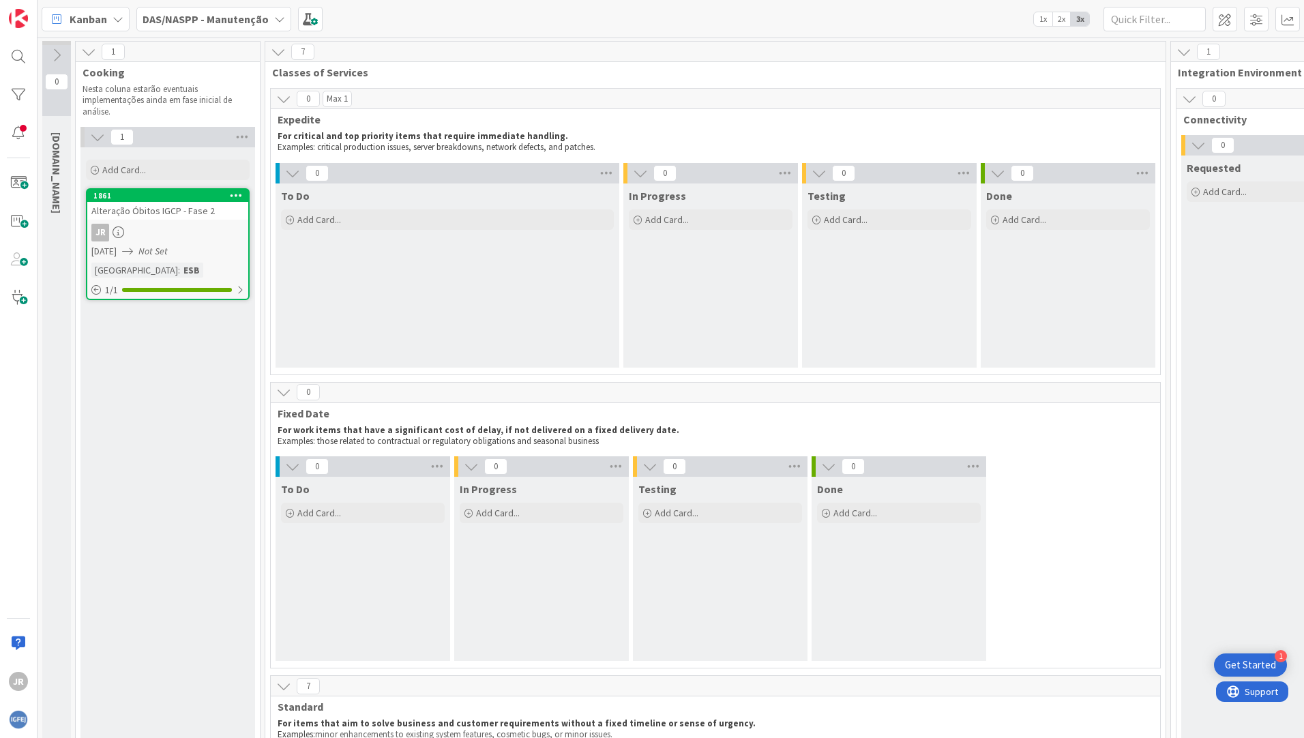
scroll to position [682, 152]
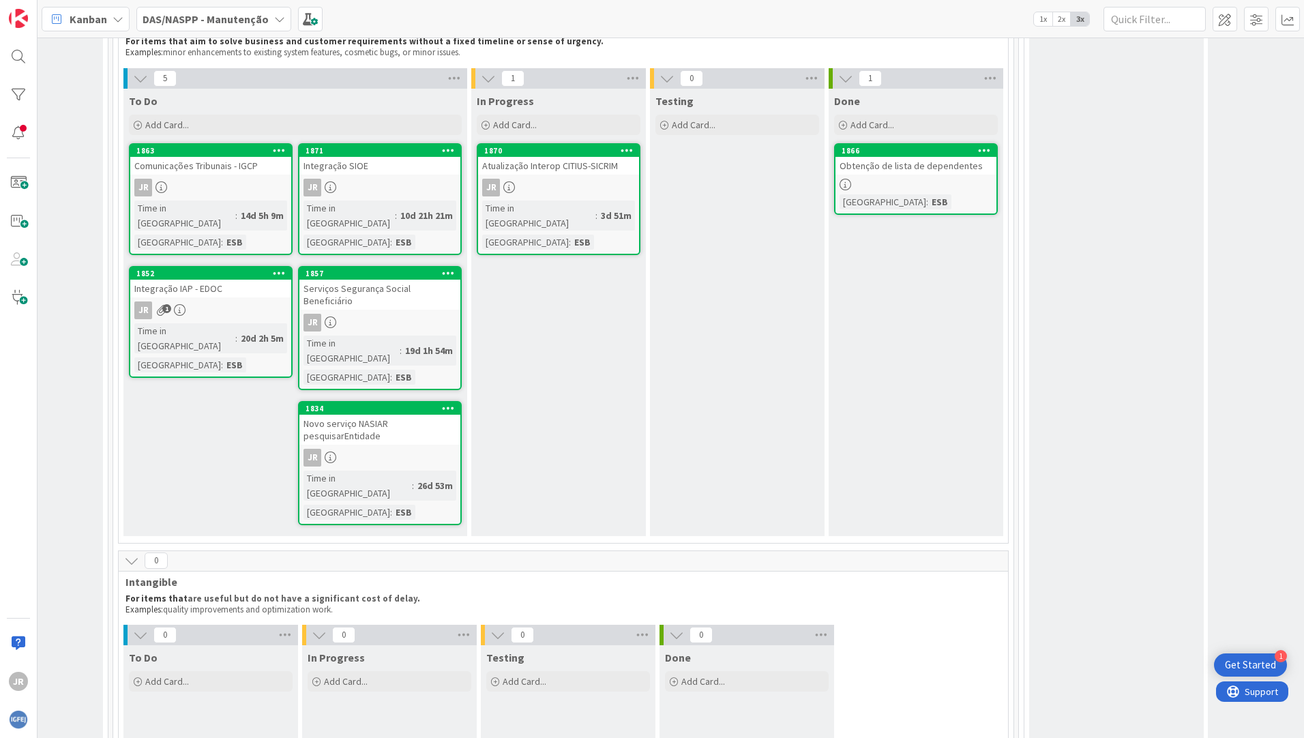
click at [275, 20] on icon at bounding box center [279, 19] width 11 height 11
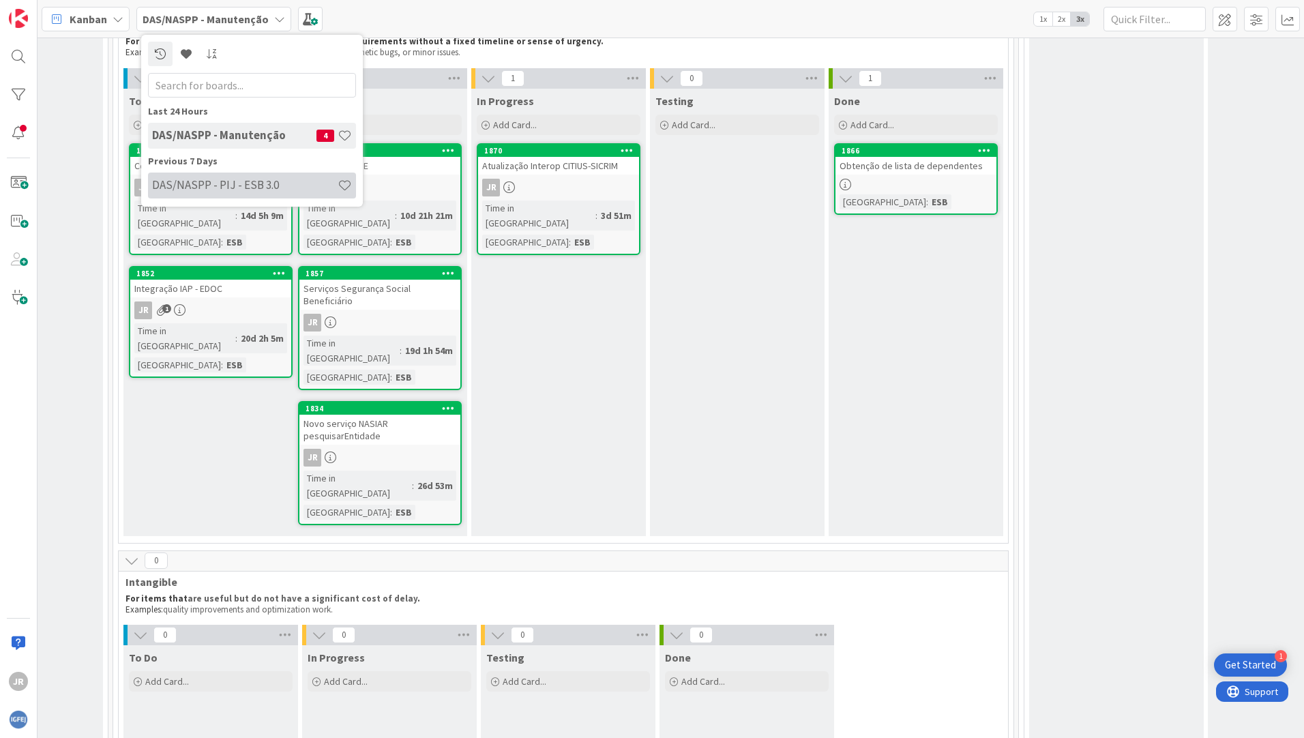
click at [228, 194] on div "DAS/NASPP - PIJ - ESB 3.0" at bounding box center [252, 185] width 208 height 26
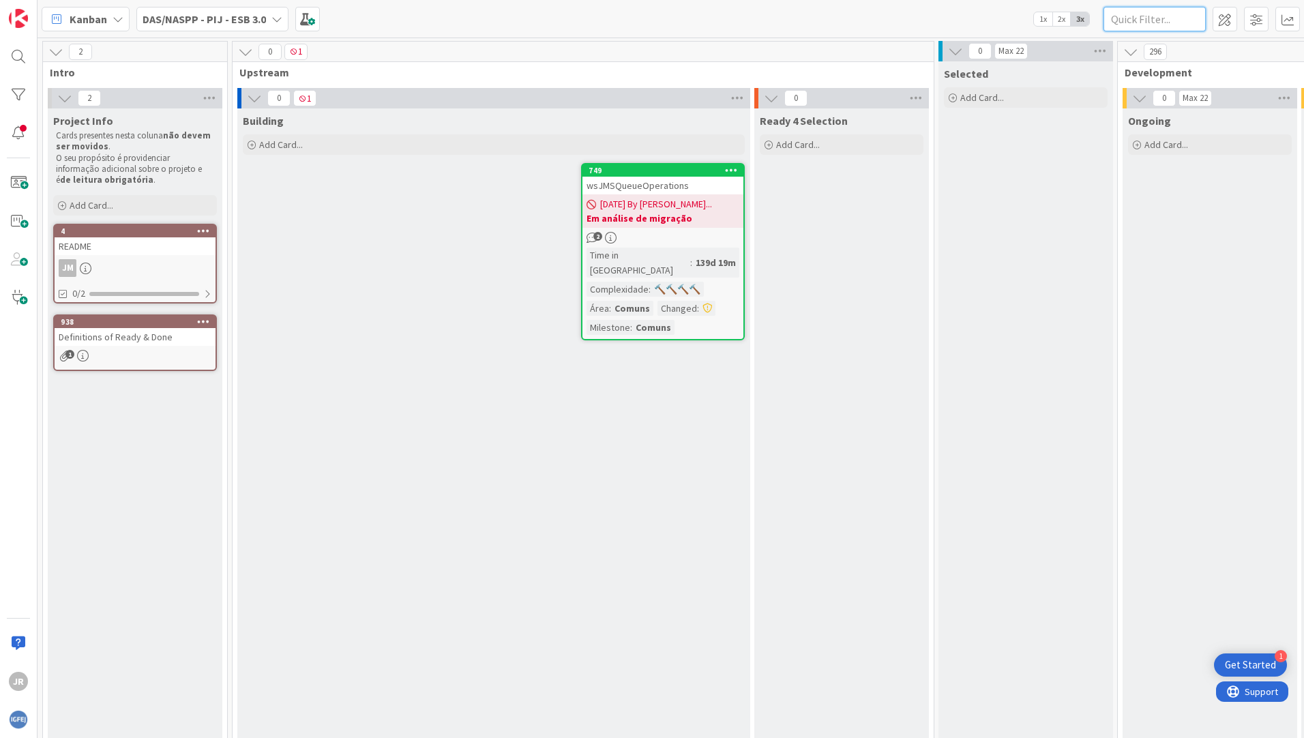
click at [1140, 16] on input "text" at bounding box center [1154, 19] width 102 height 25
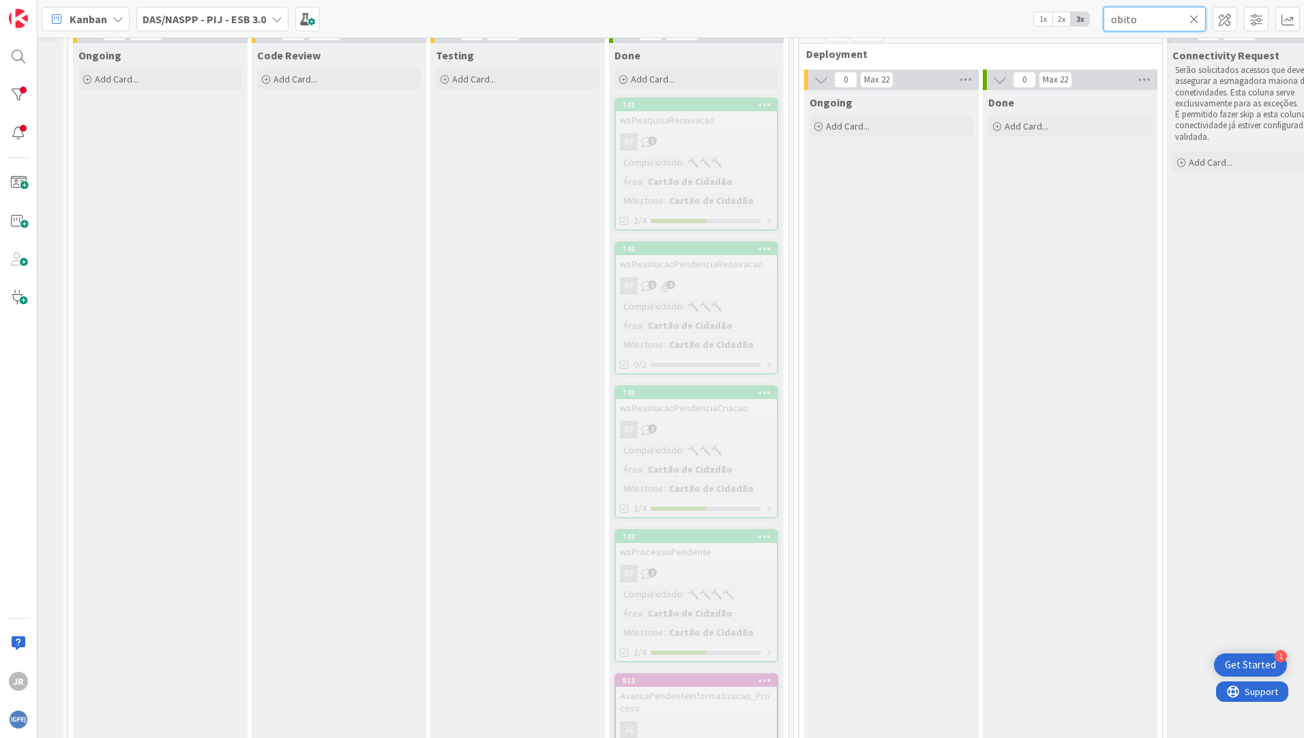
scroll to position [0, 1049]
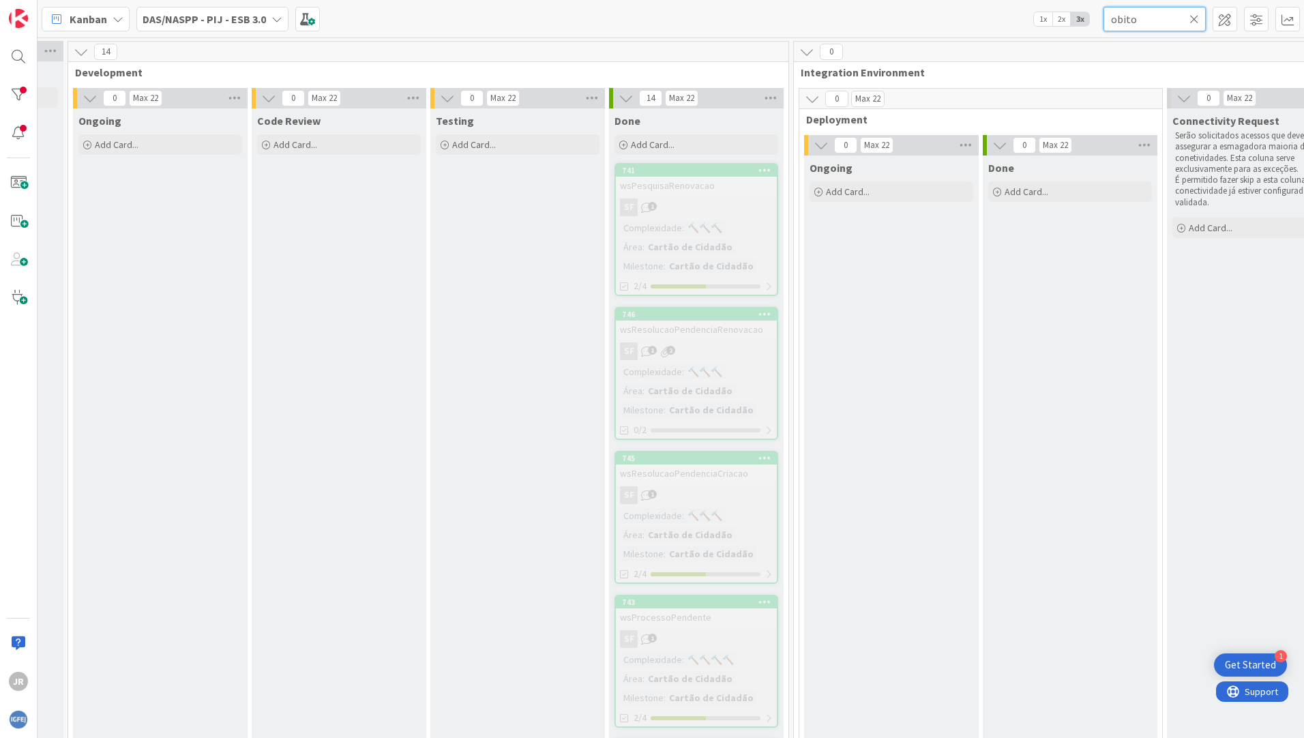
click at [1116, 20] on input "obito" at bounding box center [1154, 19] width 102 height 25
drag, startPoint x: 1142, startPoint y: 21, endPoint x: 1068, endPoint y: 15, distance: 74.6
click at [1068, 15] on div "Kanban DAS/NASPP - PIJ - ESB 3.0 1x 2x 3x obito" at bounding box center [670, 18] width 1266 height 37
type input "ficheiro"
click at [1188, 19] on input "ficheiro" at bounding box center [1154, 19] width 102 height 25
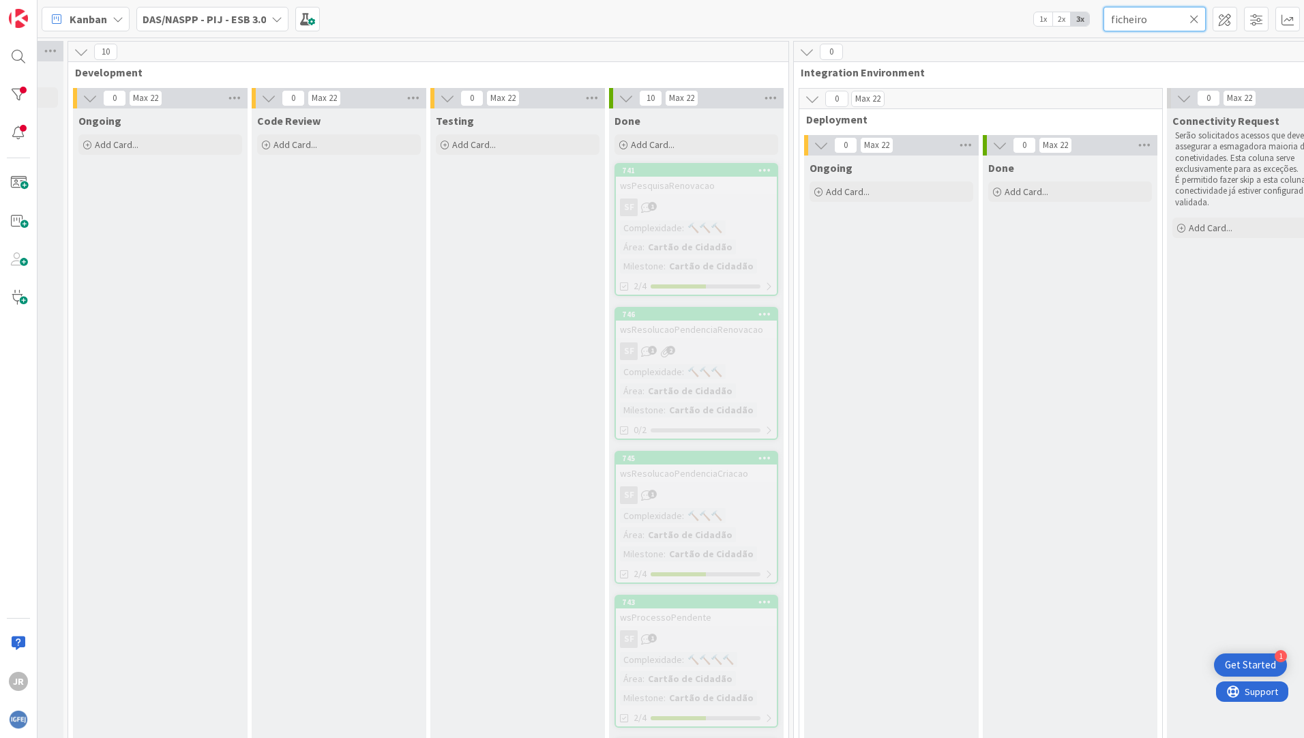
click at [1199, 17] on input "ficheiro" at bounding box center [1154, 19] width 102 height 25
click at [1195, 17] on icon at bounding box center [1194, 19] width 10 height 12
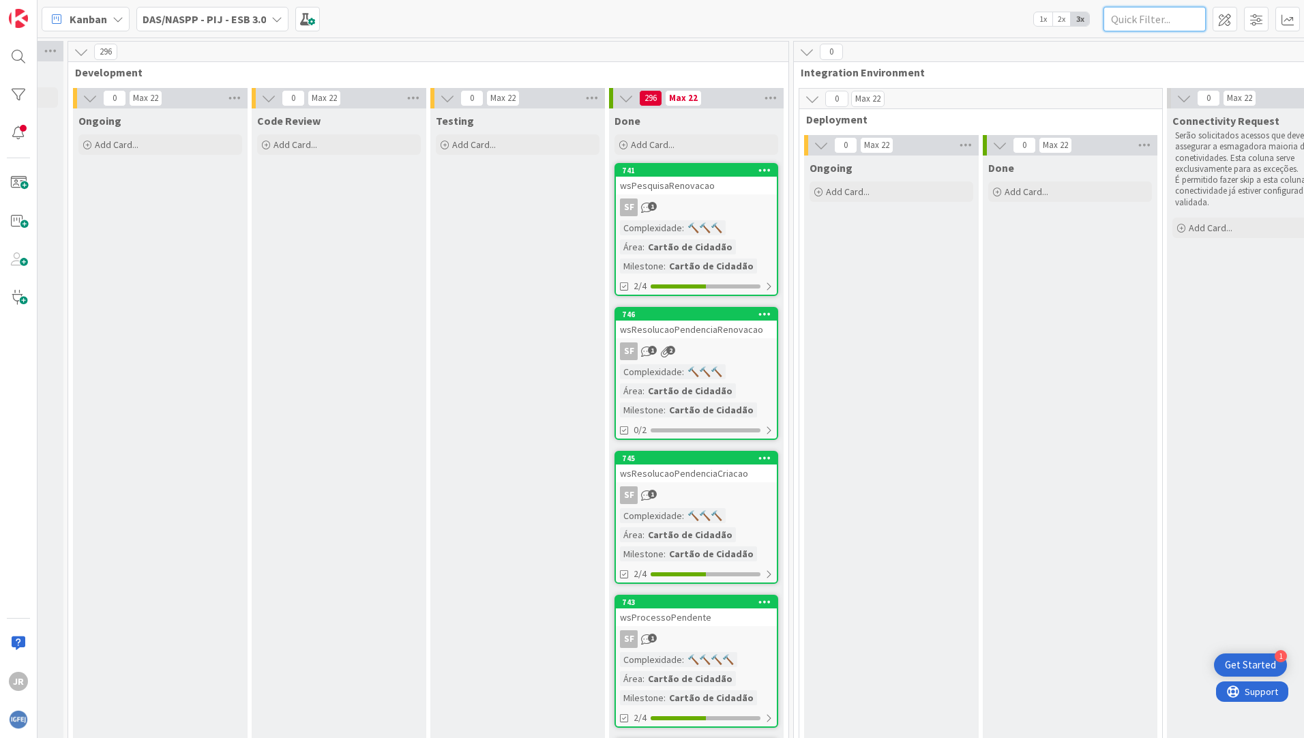
click at [1124, 17] on input "text" at bounding box center [1154, 19] width 102 height 25
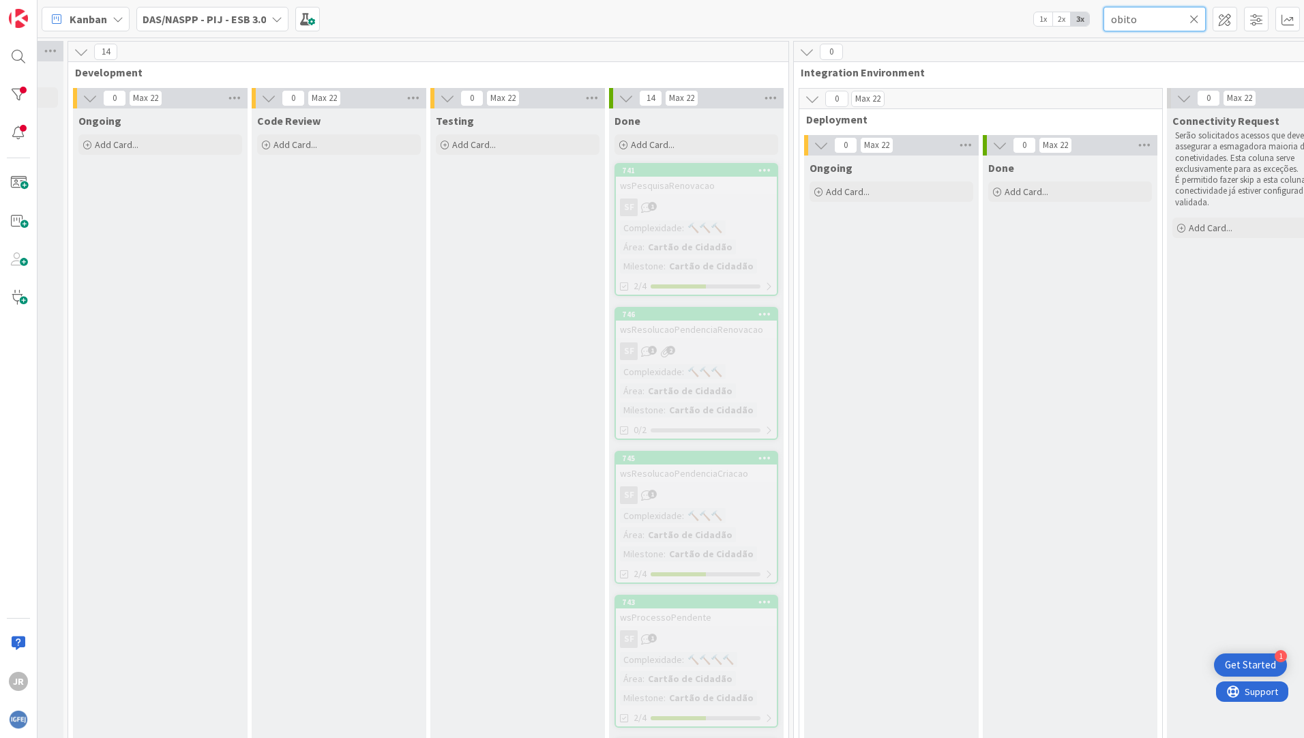
type input "obito"
click at [652, 100] on span "14" at bounding box center [650, 98] width 23 height 16
click at [629, 100] on icon at bounding box center [625, 98] width 15 height 15
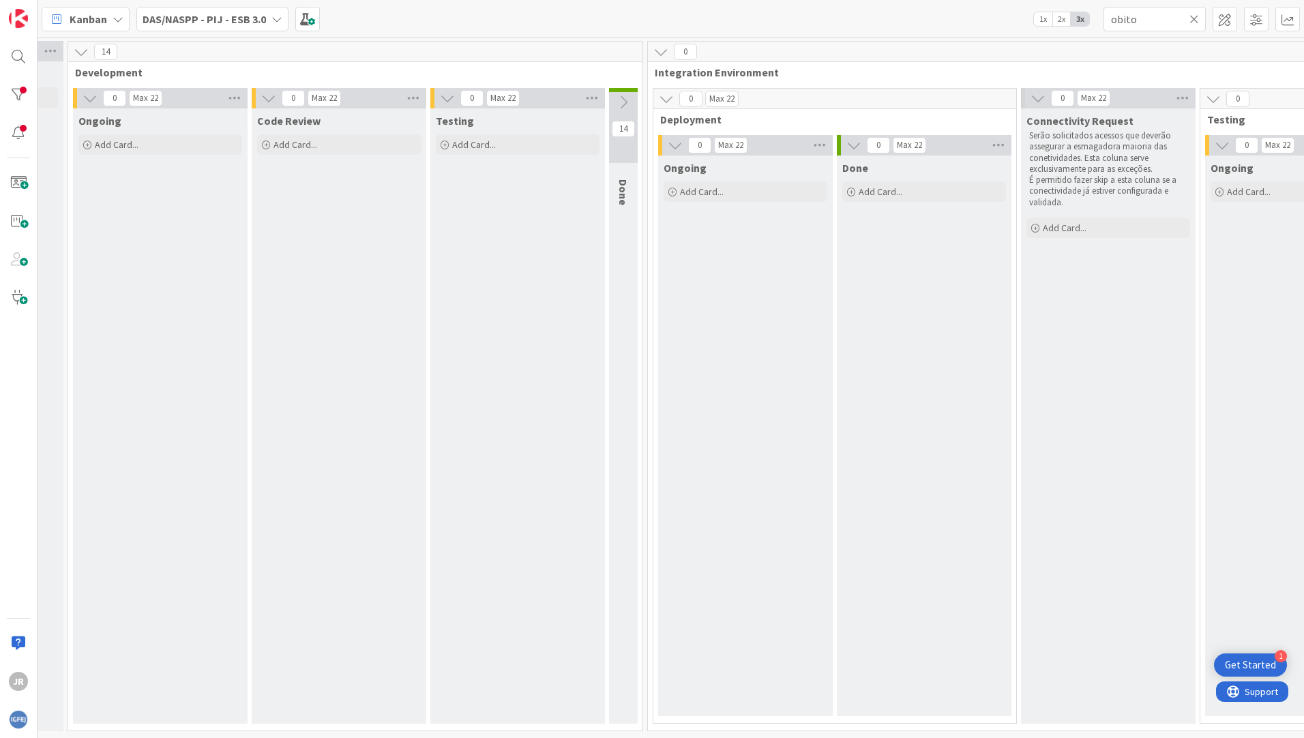
click at [629, 100] on icon at bounding box center [623, 102] width 15 height 15
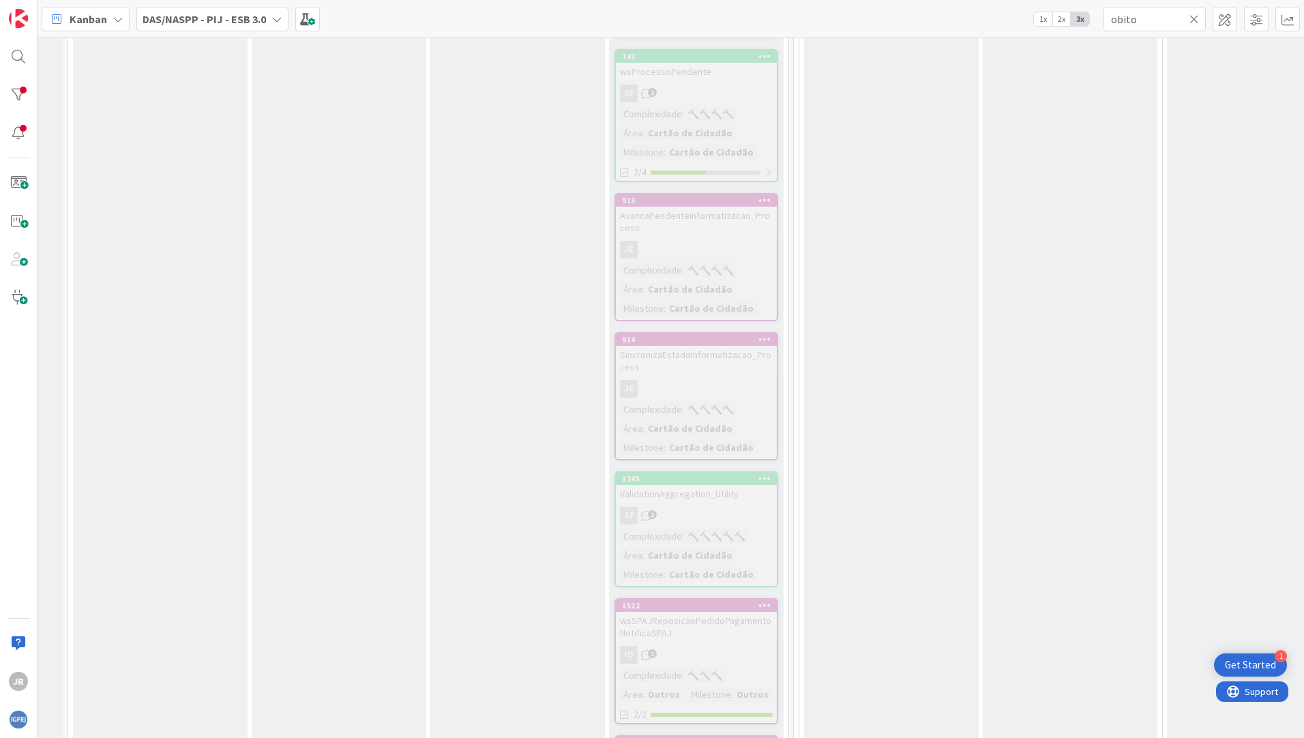
scroll to position [869, 1049]
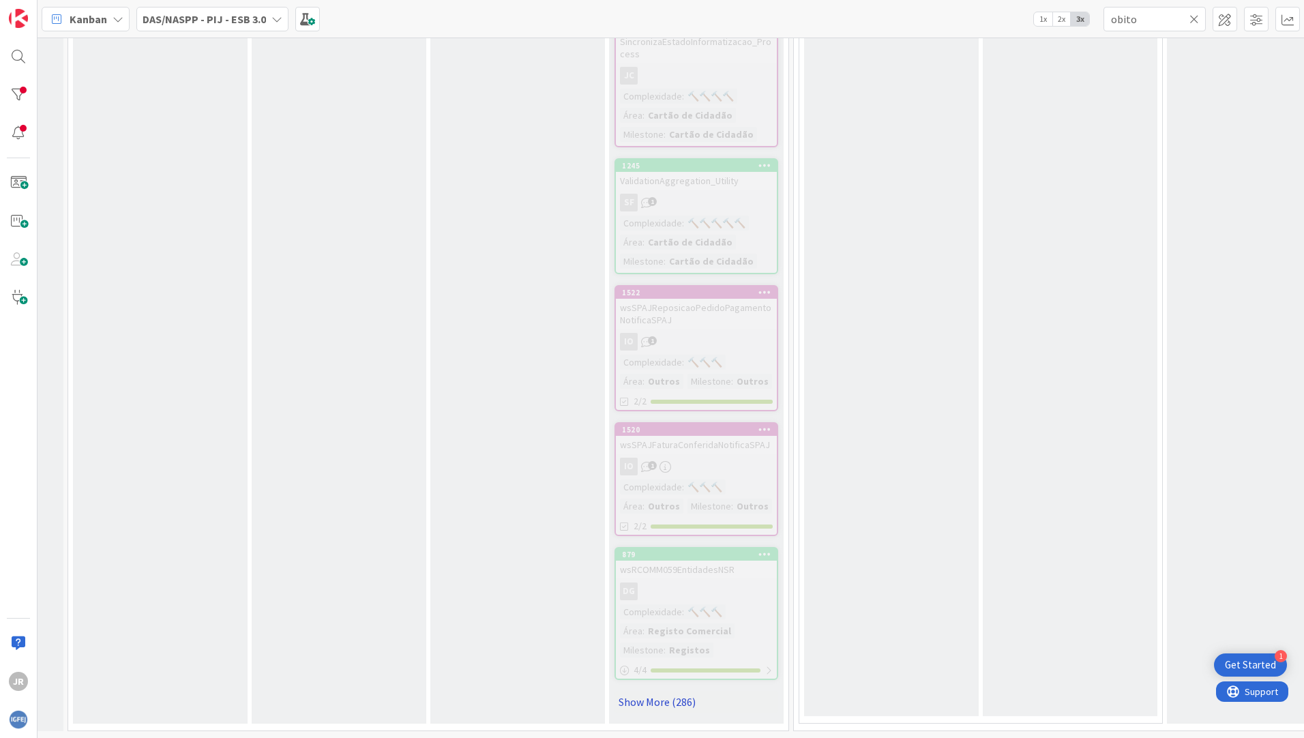
click at [655, 693] on link "Show More (286)" at bounding box center [696, 702] width 164 height 22
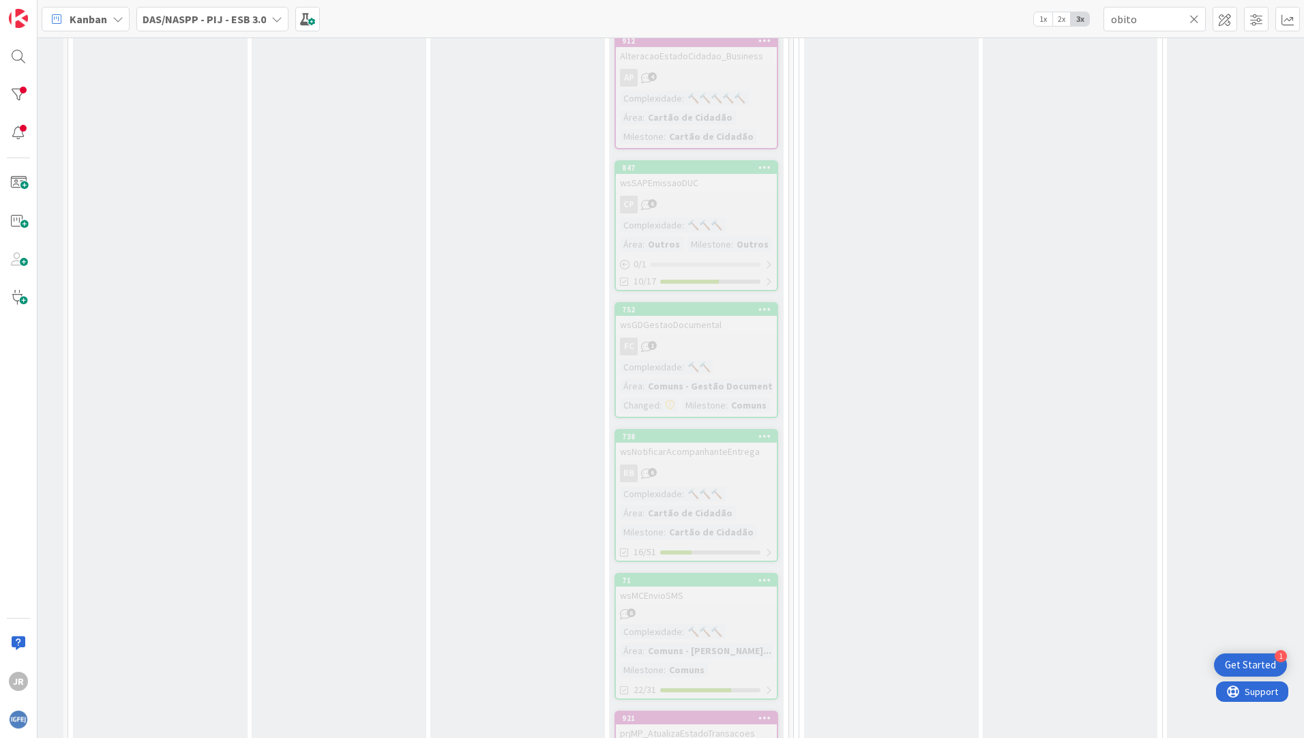
scroll to position [0, 1049]
